Goal: Task Accomplishment & Management: Use online tool/utility

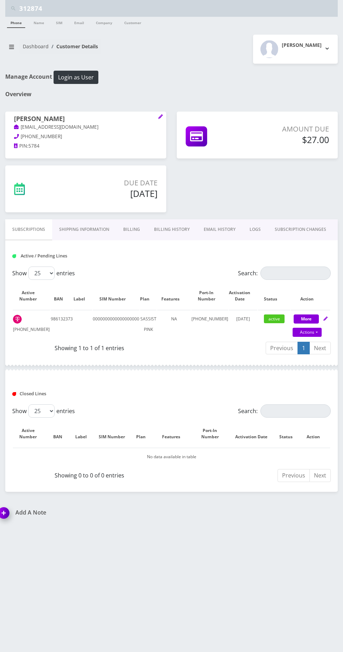
scroll to position [4, 0]
click at [150, 7] on input "312874" at bounding box center [177, 8] width 316 height 13
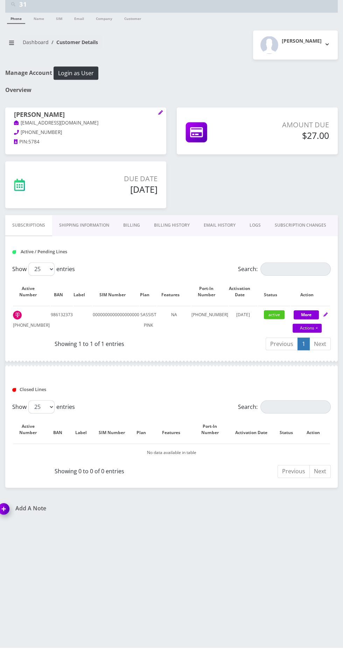
type input "3"
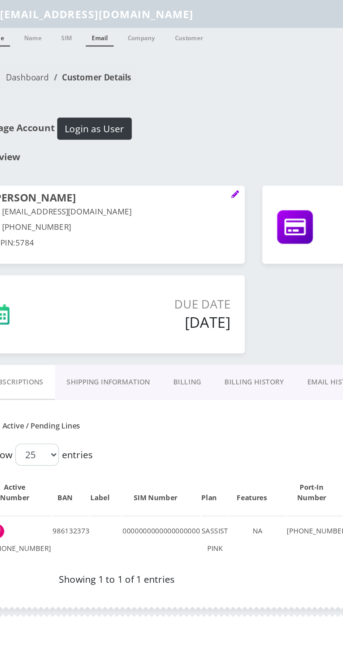
type input "[EMAIL_ADDRESS][DOMAIN_NAME]"
click at [79, 23] on link "Email" at bounding box center [79, 22] width 17 height 11
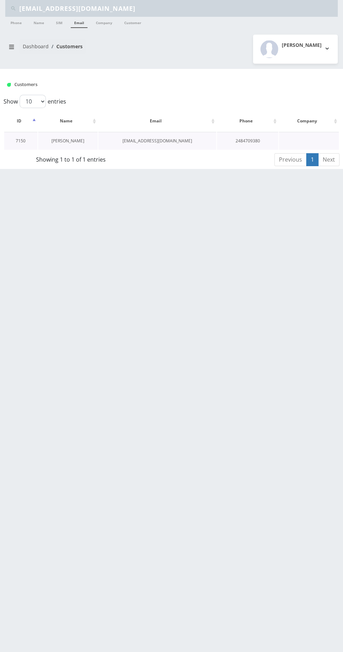
click at [73, 142] on link "[PERSON_NAME]" at bounding box center [67, 141] width 33 height 6
click at [72, 140] on link "[PERSON_NAME]" at bounding box center [67, 141] width 33 height 6
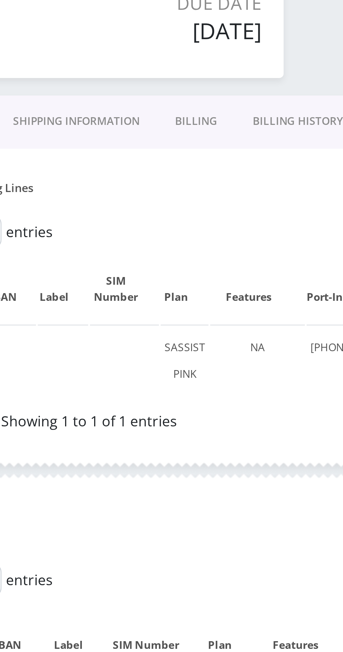
scroll to position [1, 0]
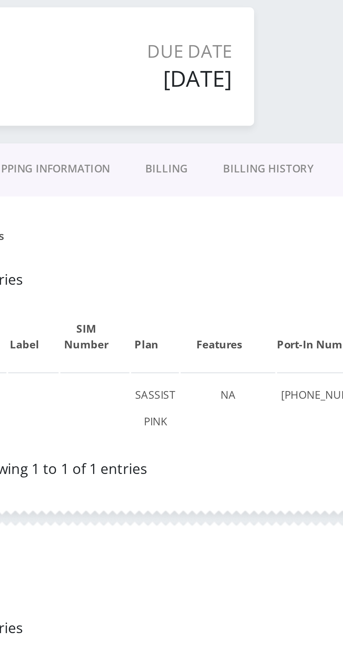
click at [165, 228] on link "Billing History" at bounding box center [172, 229] width 50 height 20
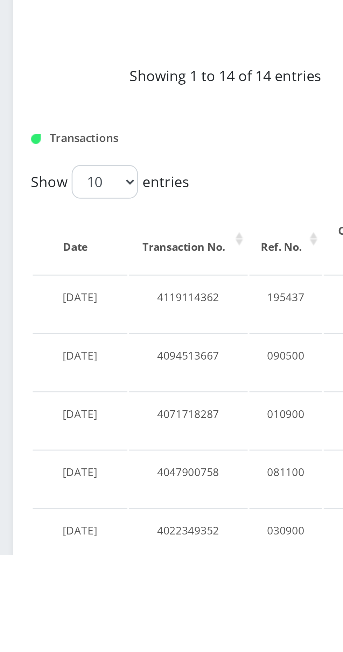
scroll to position [280, 0]
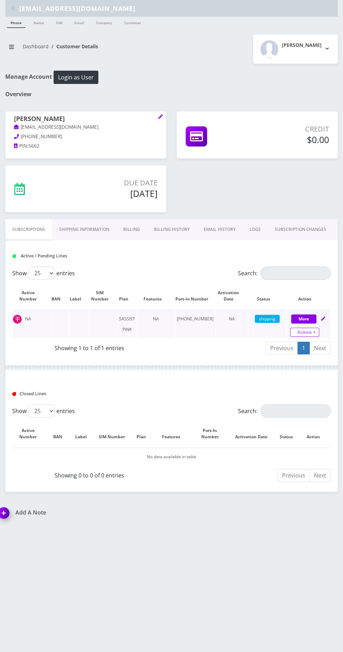
click at [307, 332] on link "Actions" at bounding box center [304, 332] width 29 height 9
select select "Sim Card"
select select "74"
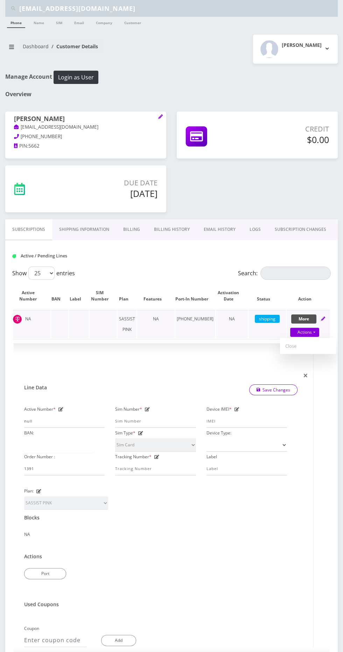
click at [313, 318] on button "More" at bounding box center [303, 318] width 25 height 9
select select "Sim Card"
select select "74"
click at [12, 46] on icon "breadcrumb" at bounding box center [11, 47] width 5 height 4
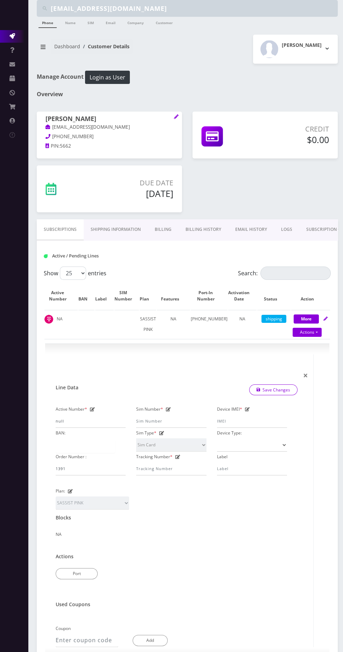
click at [19, 34] on link "Action Queues" at bounding box center [14, 36] width 28 height 13
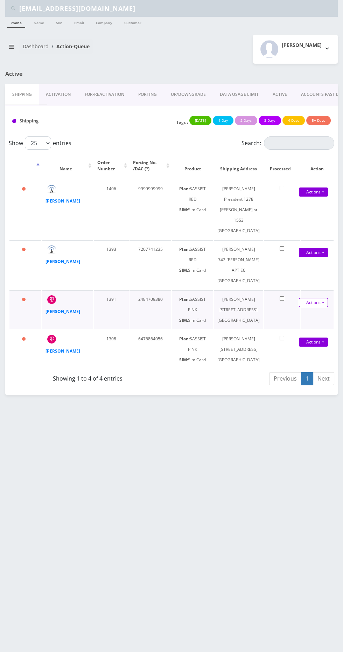
click at [312, 307] on link "Actions" at bounding box center [313, 302] width 29 height 9
click at [301, 321] on link "Shipped" at bounding box center [313, 315] width 56 height 10
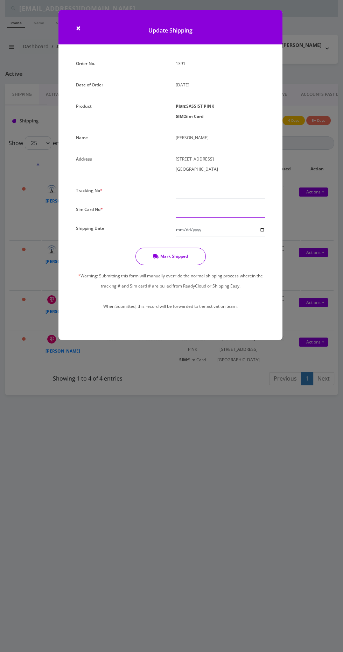
click at [228, 210] on input "text" at bounding box center [219, 210] width 89 height 13
type input "00000000000"
click at [238, 192] on input "text" at bounding box center [219, 191] width 89 height 13
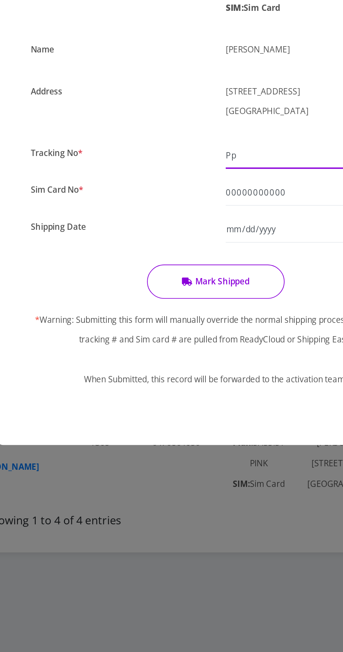
type input "Pp"
click at [198, 225] on input "Shipping Date" at bounding box center [219, 229] width 89 height 13
type input "2025-09-07"
click at [206, 210] on input "00000000000" at bounding box center [219, 210] width 89 height 13
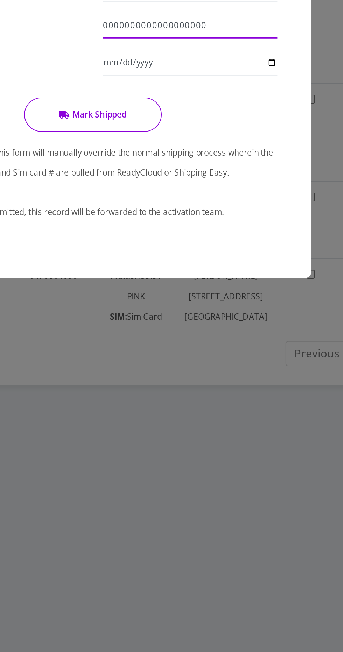
type input "0000000000000000000"
click at [190, 252] on button "Mark Shipped" at bounding box center [170, 255] width 70 height 17
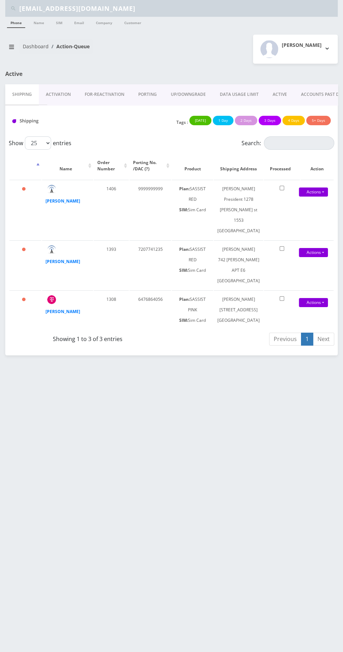
click at [59, 94] on link "Activation" at bounding box center [58, 94] width 39 height 20
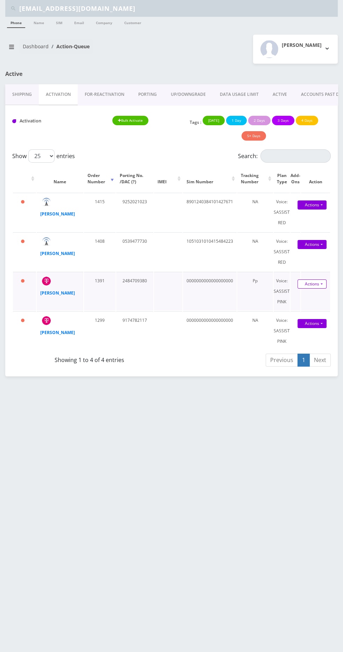
click at [314, 285] on link "Actions" at bounding box center [311, 283] width 29 height 9
click at [298, 296] on link "Activate" at bounding box center [307, 297] width 56 height 10
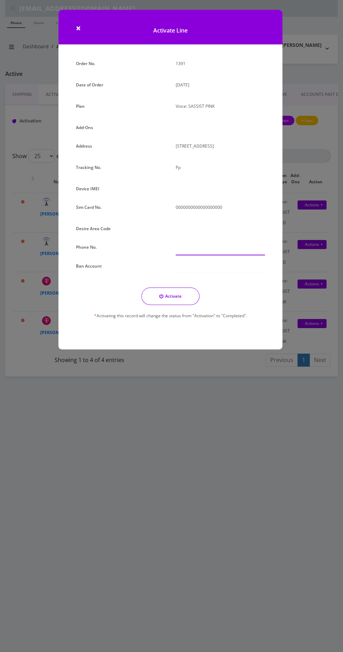
click at [218, 247] on input "text" at bounding box center [219, 248] width 89 height 13
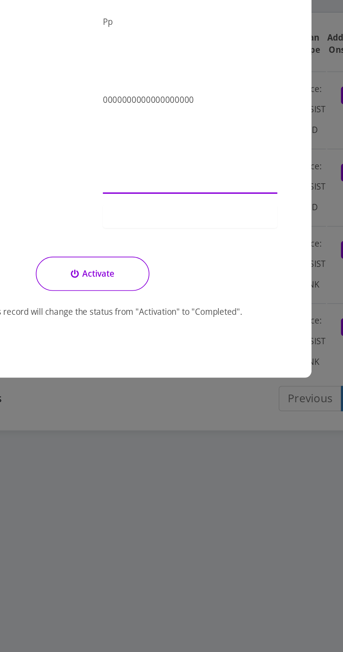
paste input "248-470-9380"
type input "248-470-9380"
click at [232, 261] on div at bounding box center [219, 267] width 89 height 12
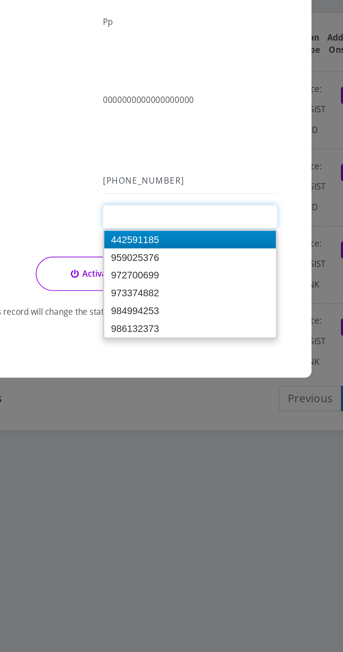
click at [212, 279] on div "Order No. 1391 Date of Order February 19, 2025 Plan Voice: SASSIST PINK Add-Ons…" at bounding box center [170, 194] width 199 height 273
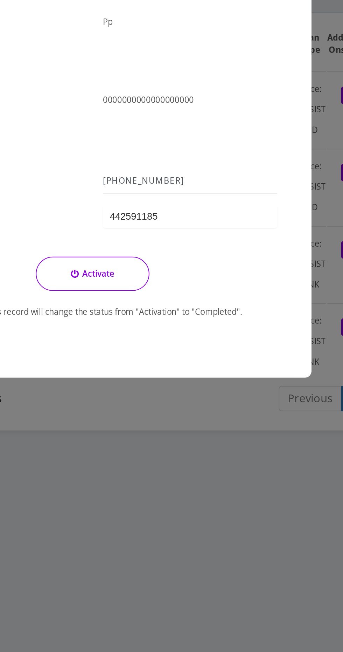
click at [185, 297] on button "Activate" at bounding box center [170, 295] width 58 height 17
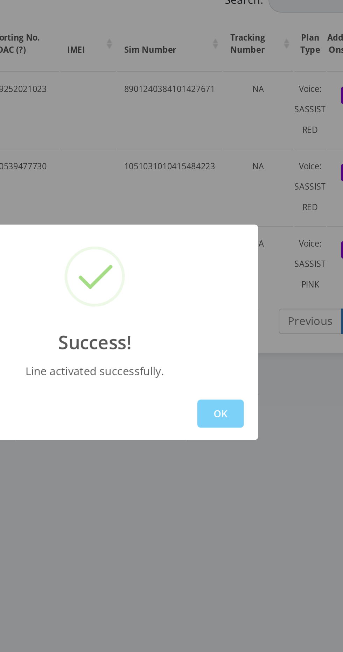
click at [235, 371] on button "OK" at bounding box center [236, 367] width 24 height 14
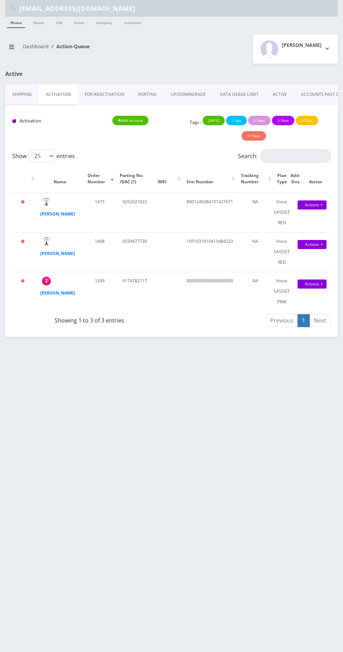
click at [278, 94] on link "ACTIVE" at bounding box center [279, 94] width 28 height 20
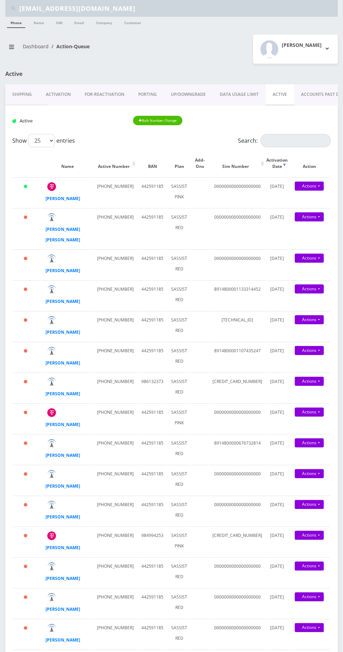
scroll to position [5, 0]
